Goal: Transaction & Acquisition: Download file/media

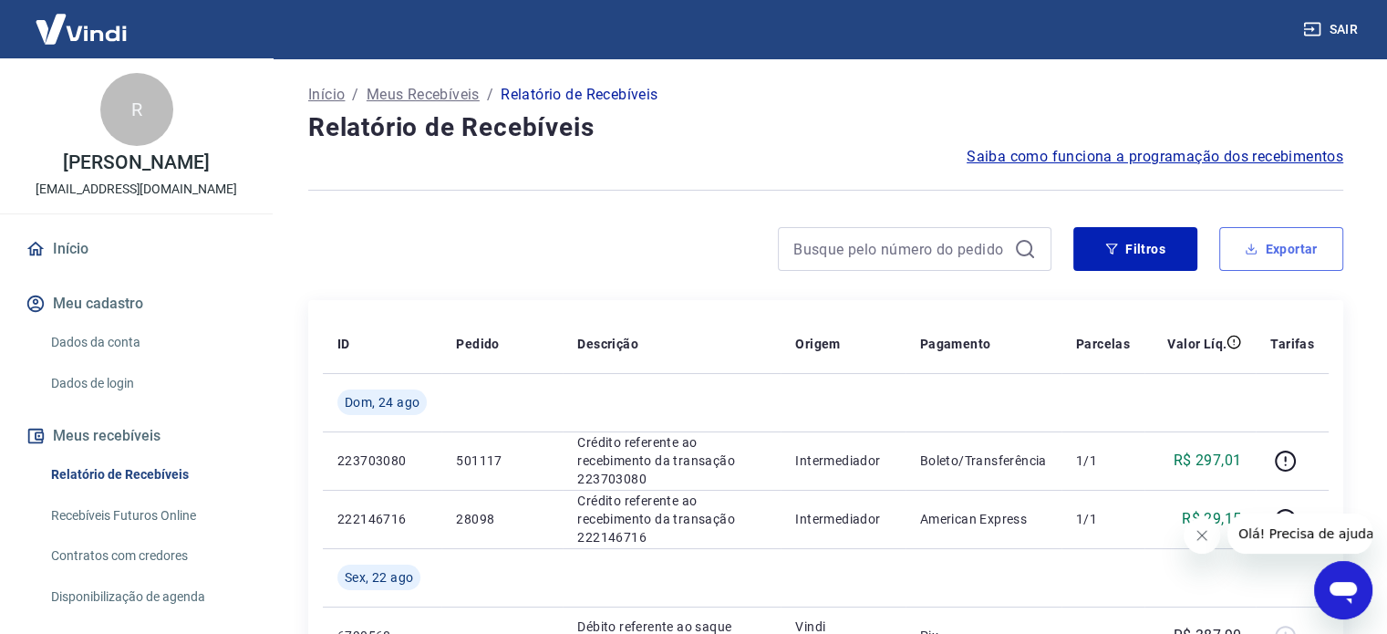
click at [1274, 243] on button "Exportar" at bounding box center [1281, 249] width 124 height 44
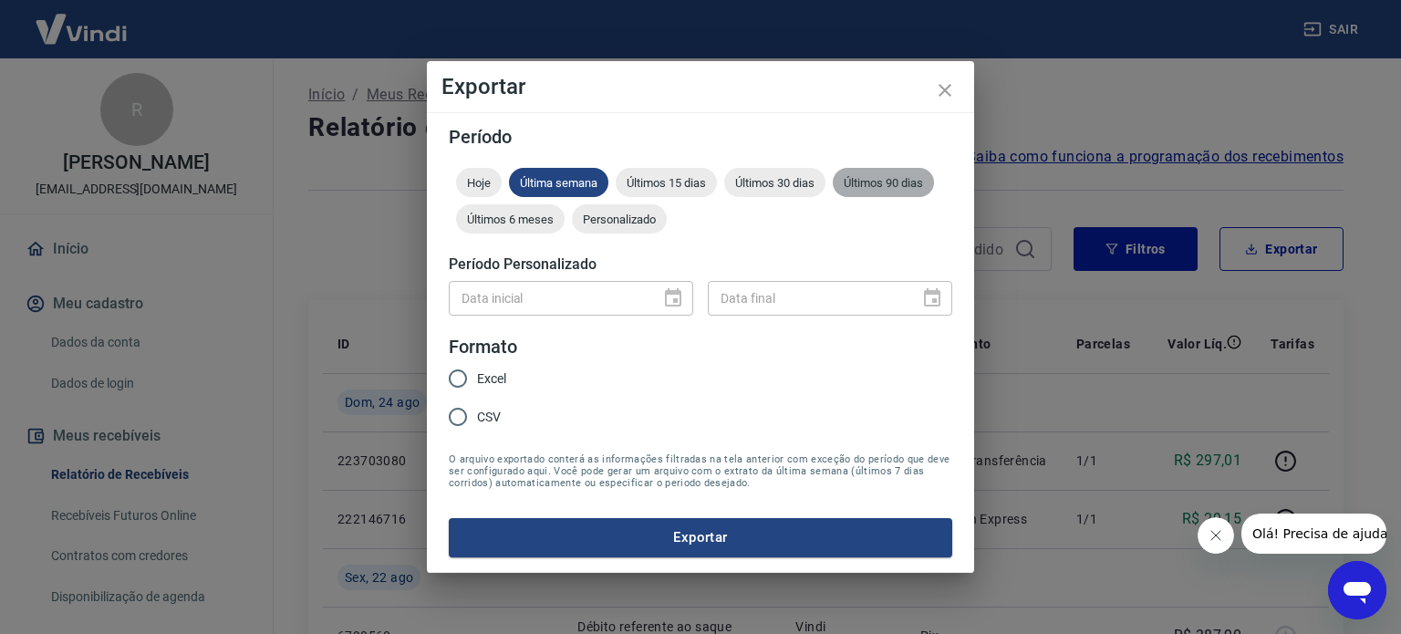
click at [867, 186] on span "Últimos 90 dias" at bounding box center [883, 183] width 101 height 14
click at [463, 380] on input "Excel" at bounding box center [458, 378] width 38 height 38
radio input "true"
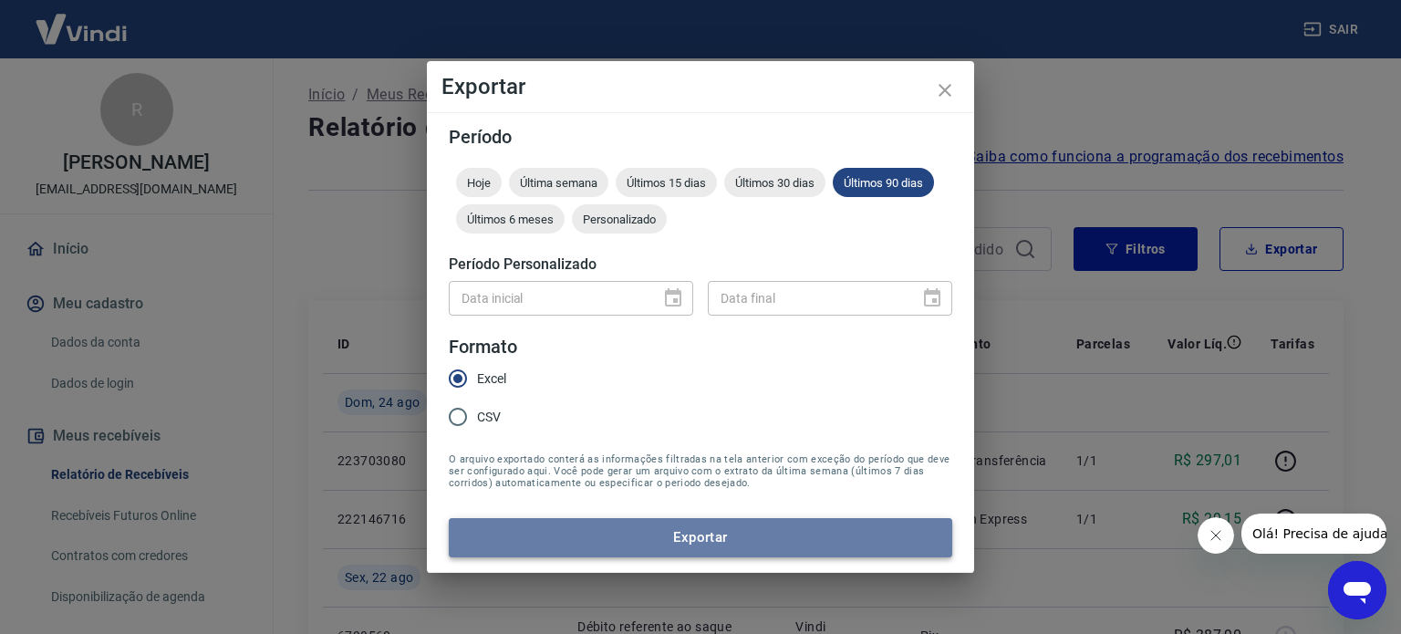
click at [642, 542] on button "Exportar" at bounding box center [700, 537] width 503 height 38
